Goal: Task Accomplishment & Management: Use online tool/utility

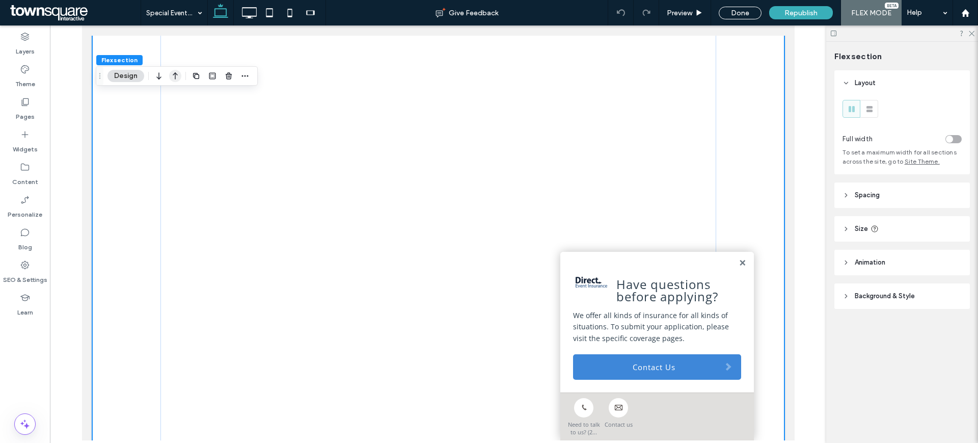
click at [178, 74] on icon "button" at bounding box center [175, 76] width 12 height 18
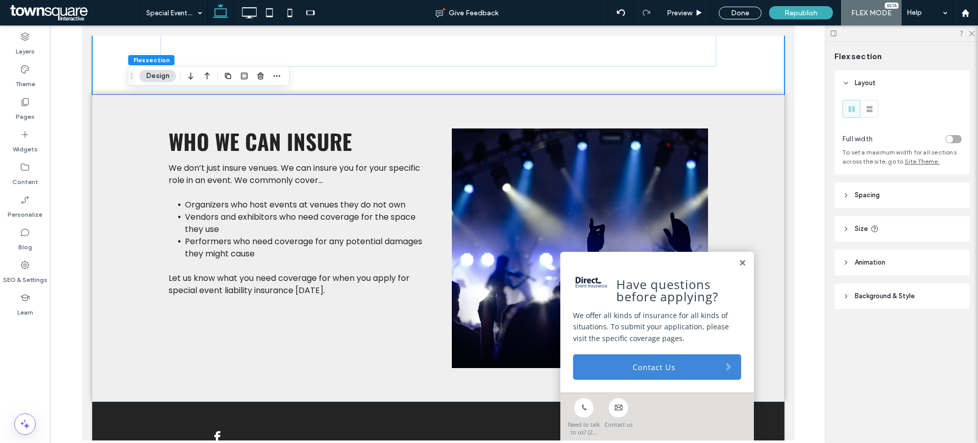
scroll to position [897, 0]
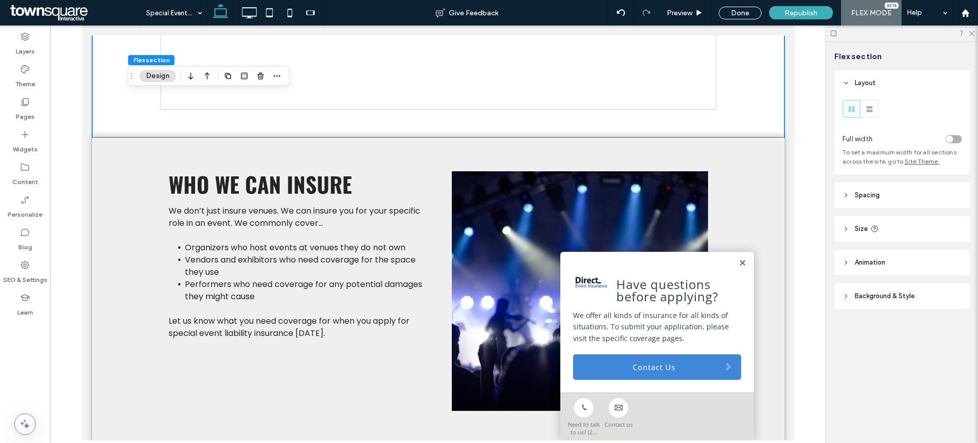
drag, startPoint x: 787, startPoint y: 249, endPoint x: 895, endPoint y: 308, distance: 123.3
click at [811, 17] on div "Republish" at bounding box center [801, 12] width 64 height 13
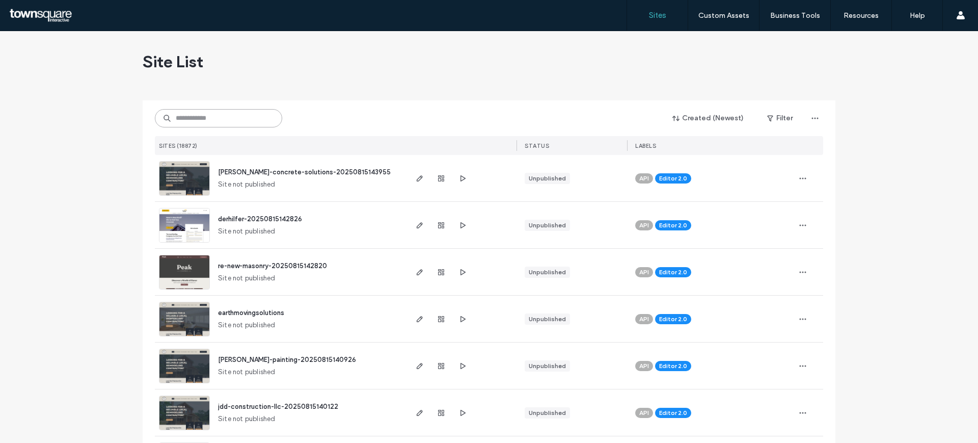
click at [220, 122] on input at bounding box center [218, 118] width 127 height 18
paste input "**********"
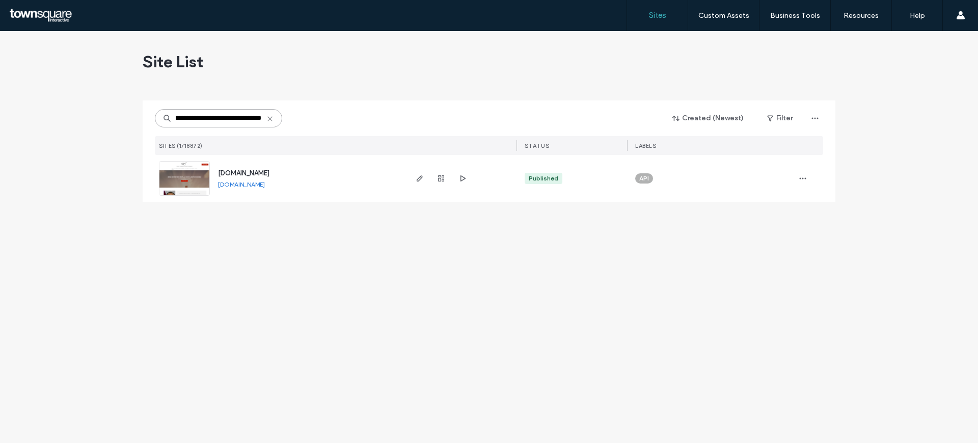
type input "**********"
click at [174, 173] on img at bounding box center [184, 195] width 50 height 69
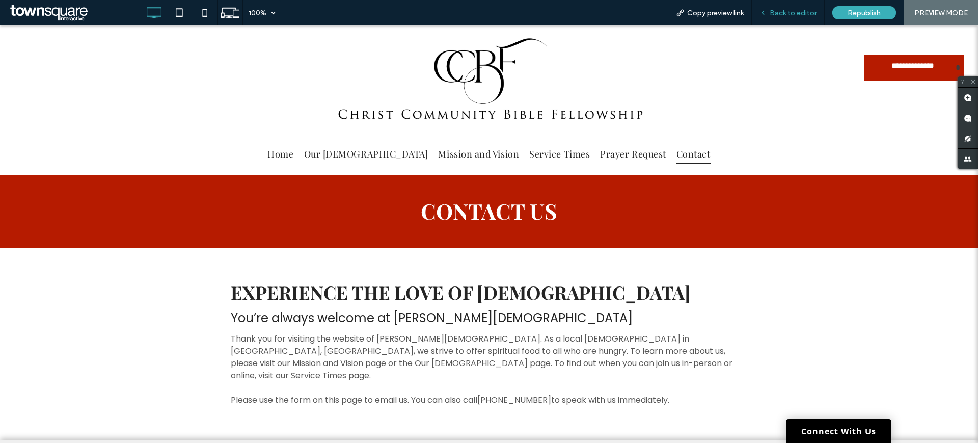
click at [810, 18] on div "Back to editor" at bounding box center [788, 12] width 73 height 25
click at [804, 17] on div "Back to editor" at bounding box center [788, 12] width 73 height 25
click at [788, 10] on span "Back to editor" at bounding box center [793, 13] width 47 height 9
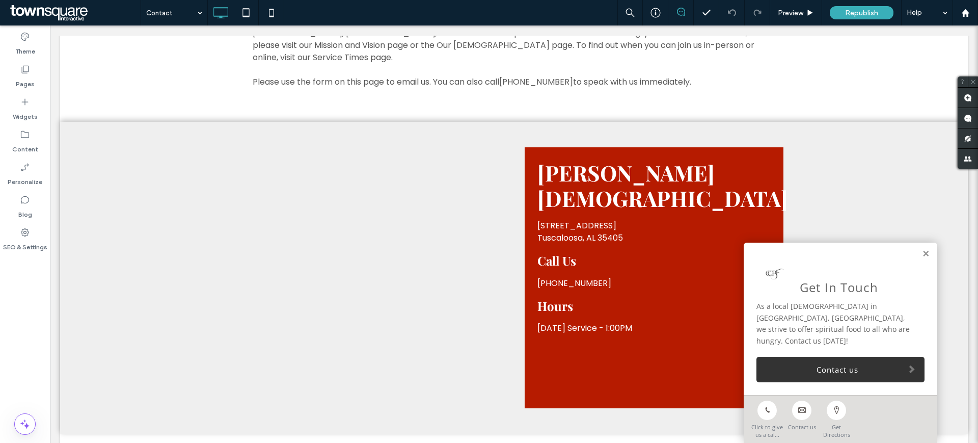
scroll to position [356, 0]
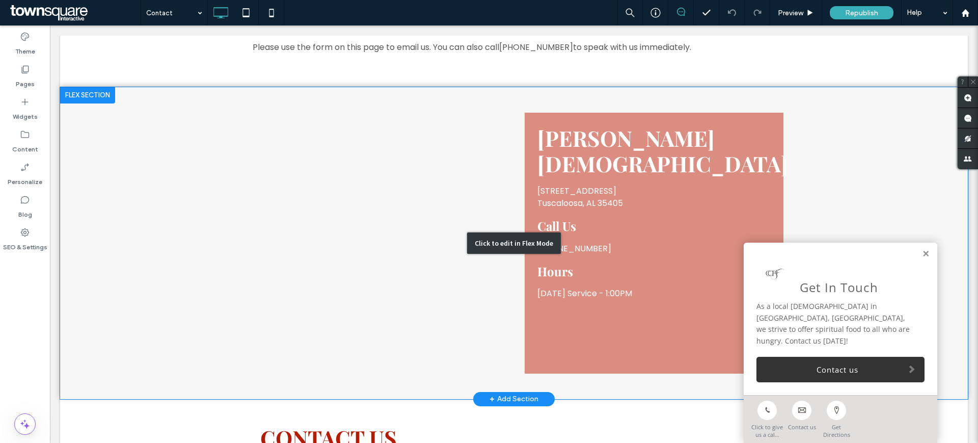
click at [613, 266] on div "Click to edit in Flex Mode" at bounding box center [514, 243] width 908 height 312
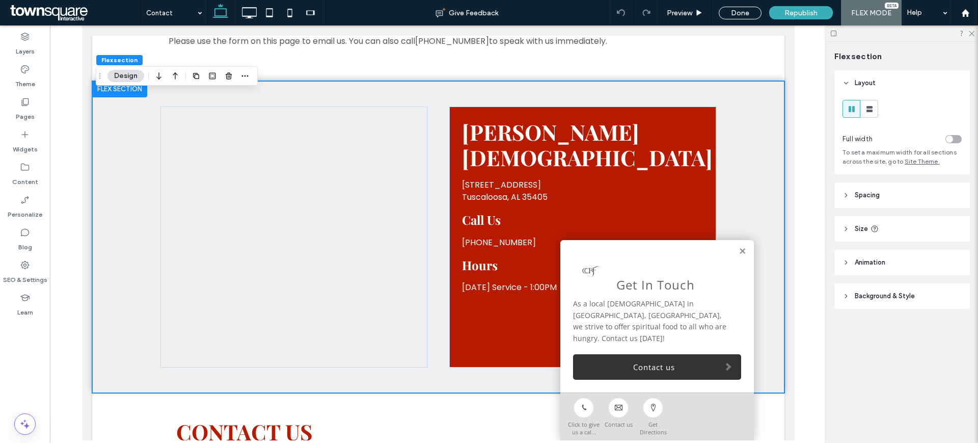
scroll to position [335, 0]
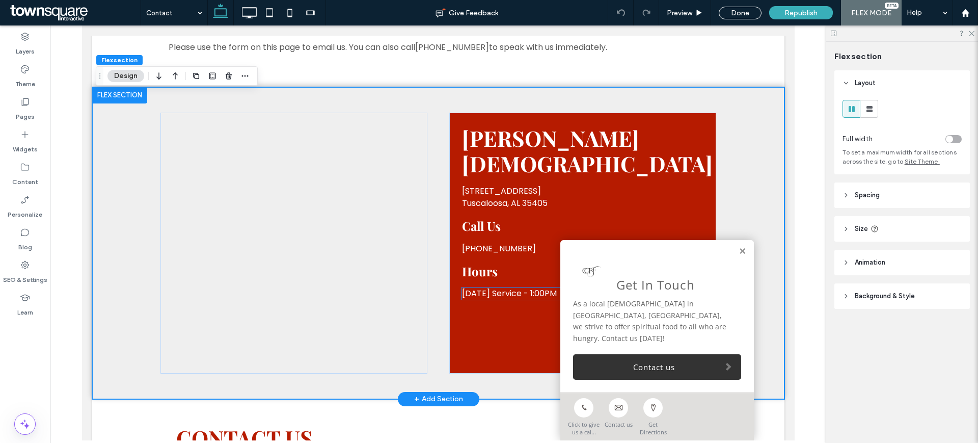
click at [512, 287] on span "[DATE] Service - 1:00PM" at bounding box center [508, 293] width 95 height 12
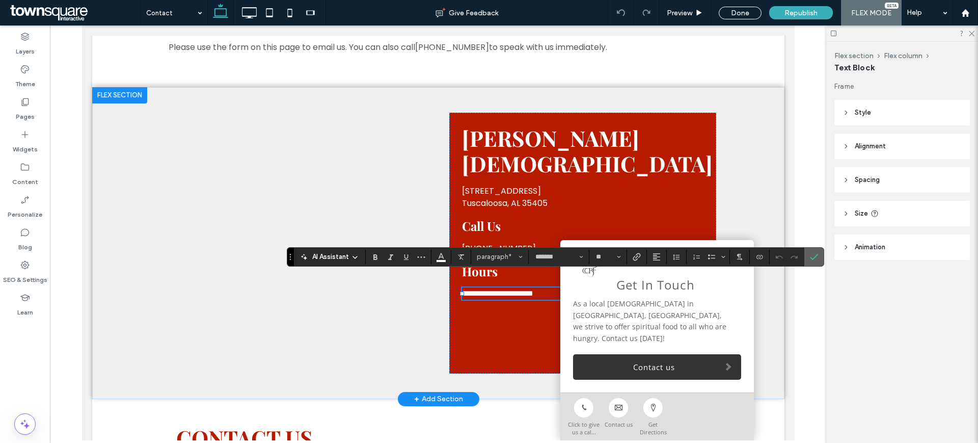
click at [816, 264] on span "Confirm" at bounding box center [814, 256] width 8 height 17
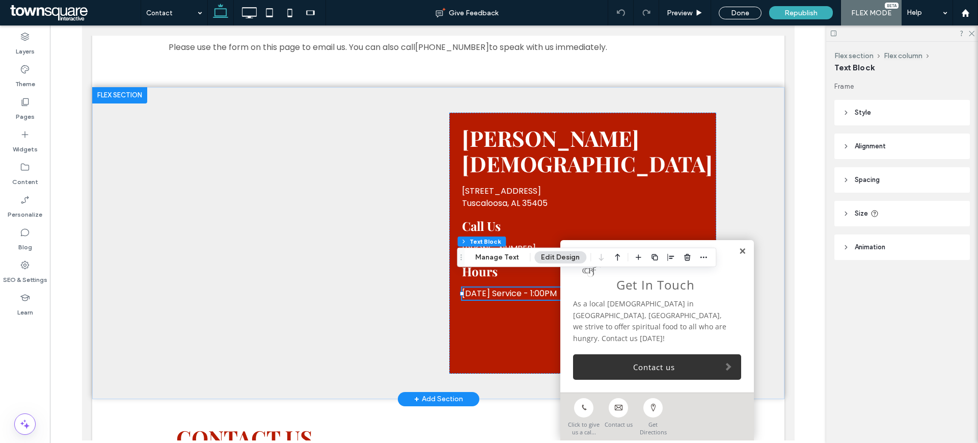
click at [738, 256] on link at bounding box center [742, 251] width 8 height 9
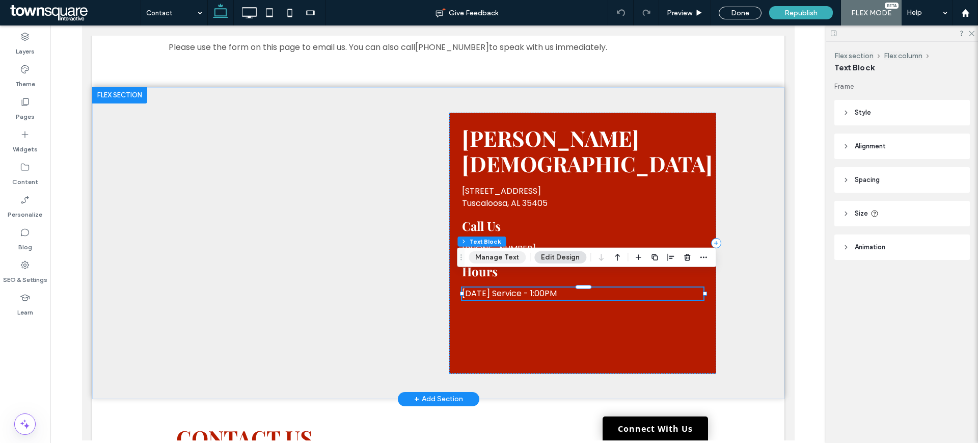
click at [490, 260] on button "Manage Text" at bounding box center [497, 257] width 57 height 12
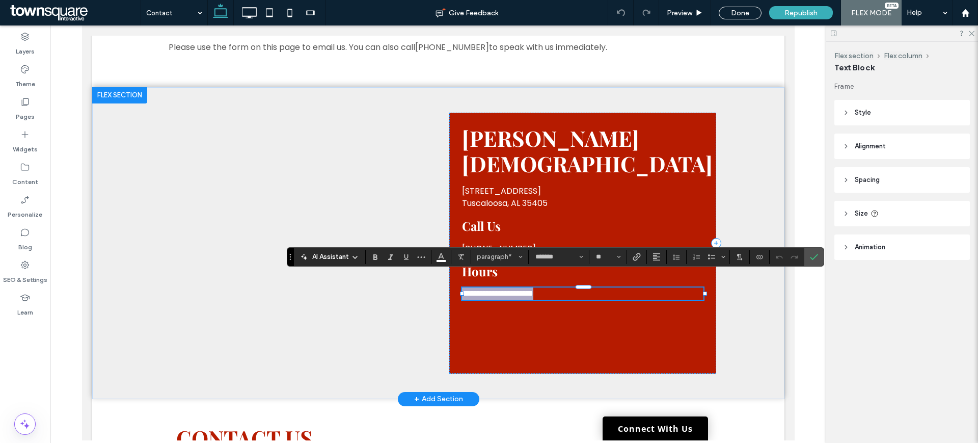
click at [561, 287] on p "**********" at bounding box center [581, 293] width 241 height 12
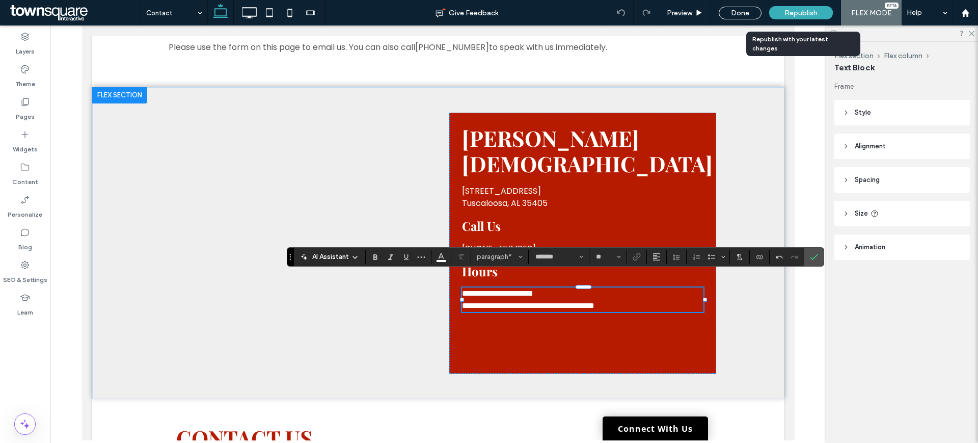
click at [806, 6] on div "Republish" at bounding box center [801, 12] width 64 height 13
